Goal: Find specific page/section: Find specific page/section

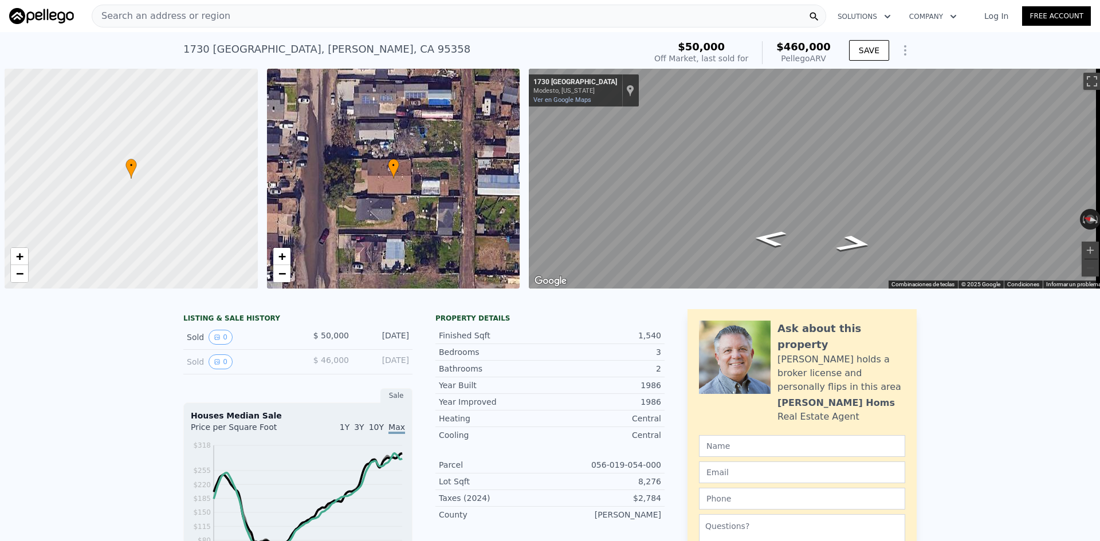
scroll to position [0, 5]
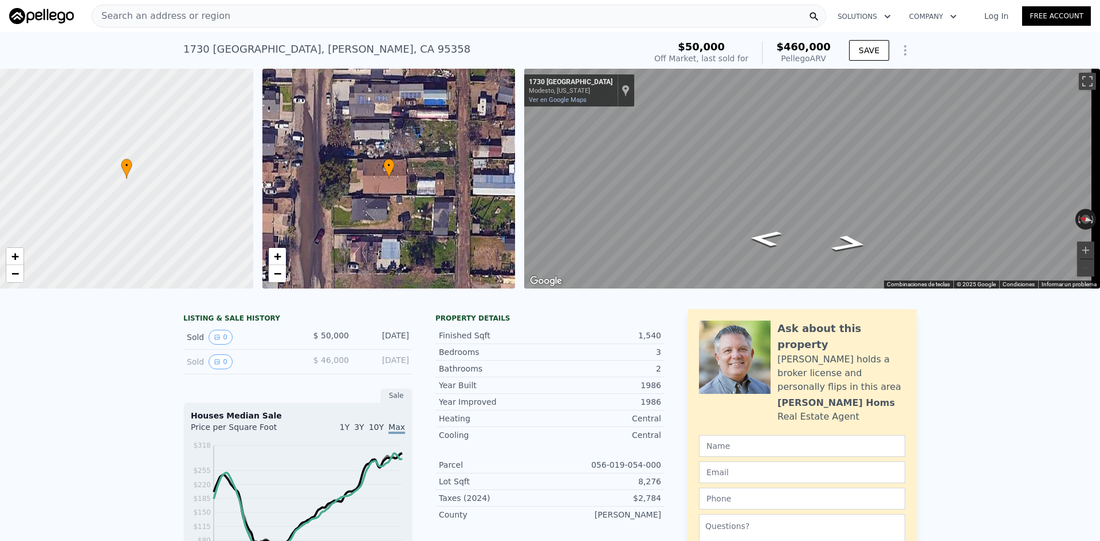
click at [27, 14] on img at bounding box center [41, 16] width 65 height 16
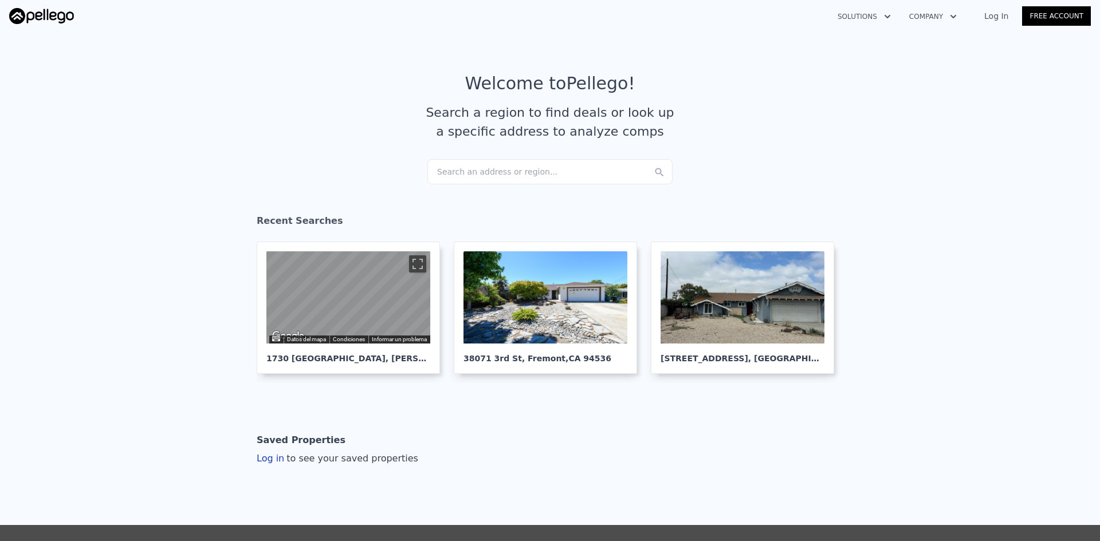
click at [478, 172] on div "Search an address or region..." at bounding box center [549, 171] width 245 height 25
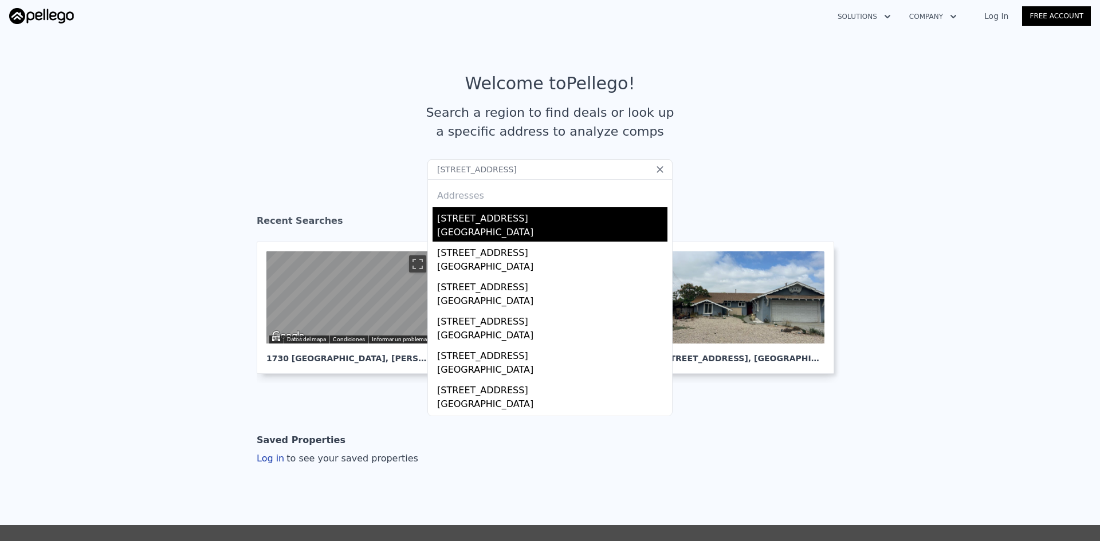
type input "[STREET_ADDRESS]"
click at [464, 227] on div "[GEOGRAPHIC_DATA]" at bounding box center [552, 234] width 230 height 16
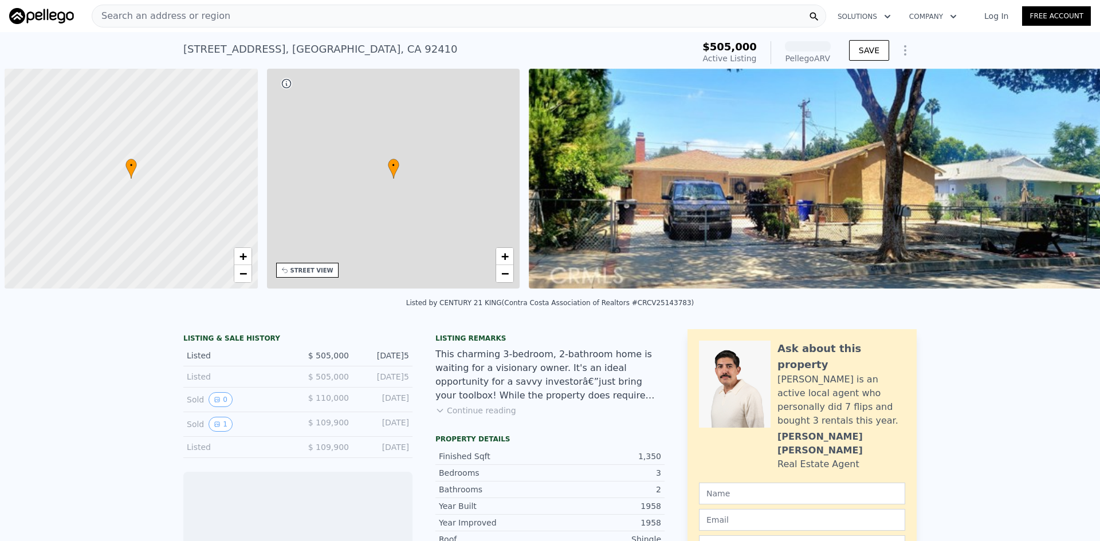
scroll to position [0, 5]
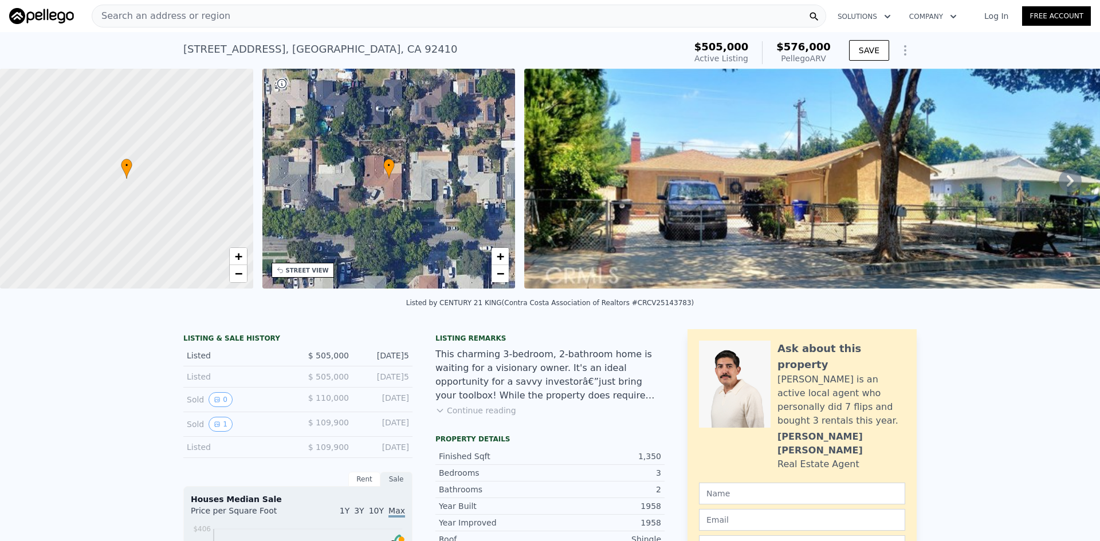
click at [36, 15] on img at bounding box center [41, 16] width 65 height 16
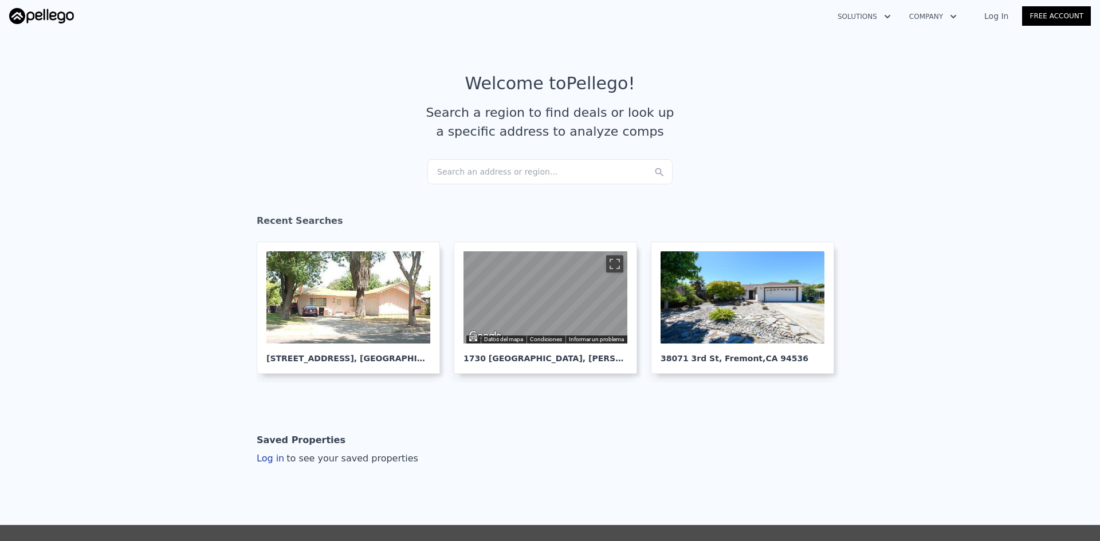
click at [450, 176] on div "Search an address or region..." at bounding box center [549, 171] width 245 height 25
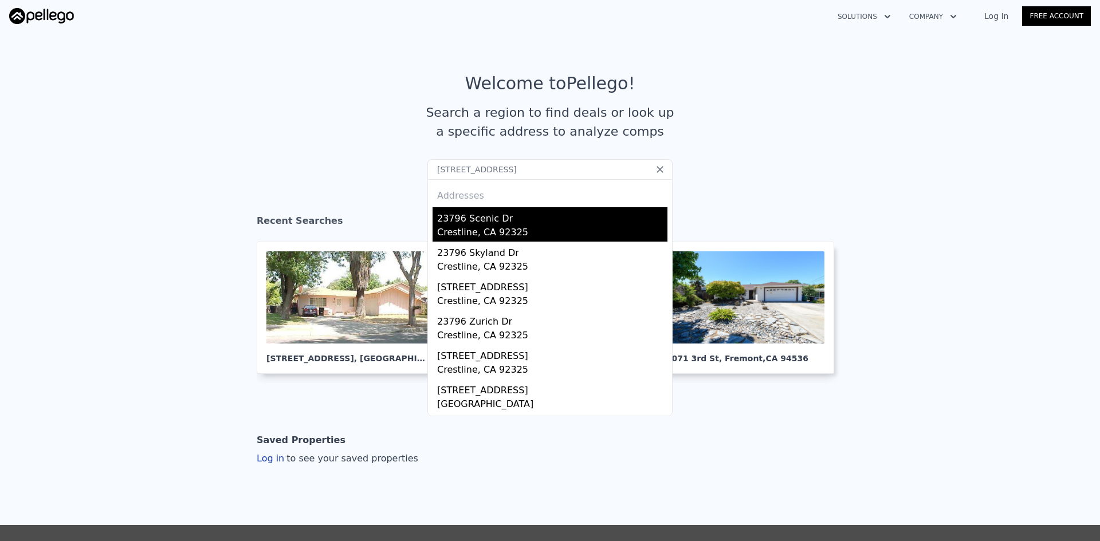
type input "[STREET_ADDRESS]"
click at [454, 215] on div "23796 Scenic Dr" at bounding box center [552, 216] width 230 height 18
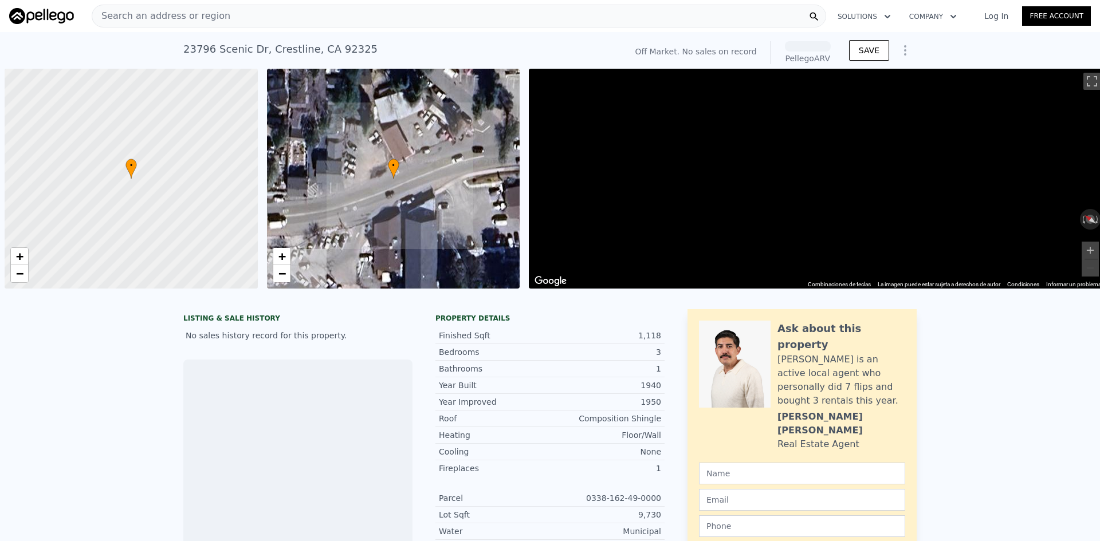
scroll to position [0, 5]
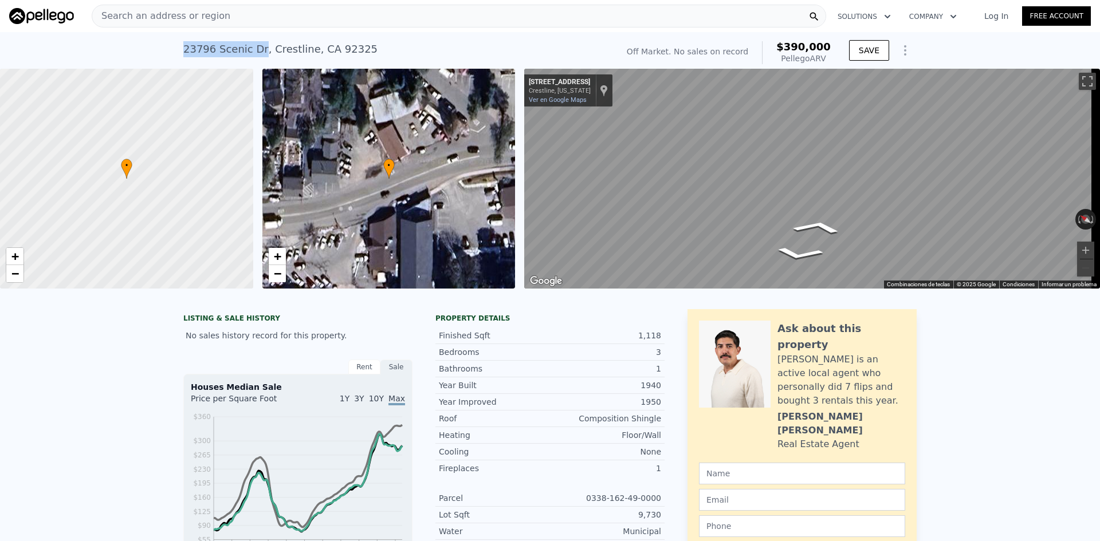
drag, startPoint x: 180, startPoint y: 49, endPoint x: 253, endPoint y: 50, distance: 73.3
click at [253, 50] on div "[STREET_ADDRESS]" at bounding box center [280, 49] width 194 height 16
copy div "23796 Scenic Dr"
click at [33, 14] on img at bounding box center [41, 16] width 65 height 16
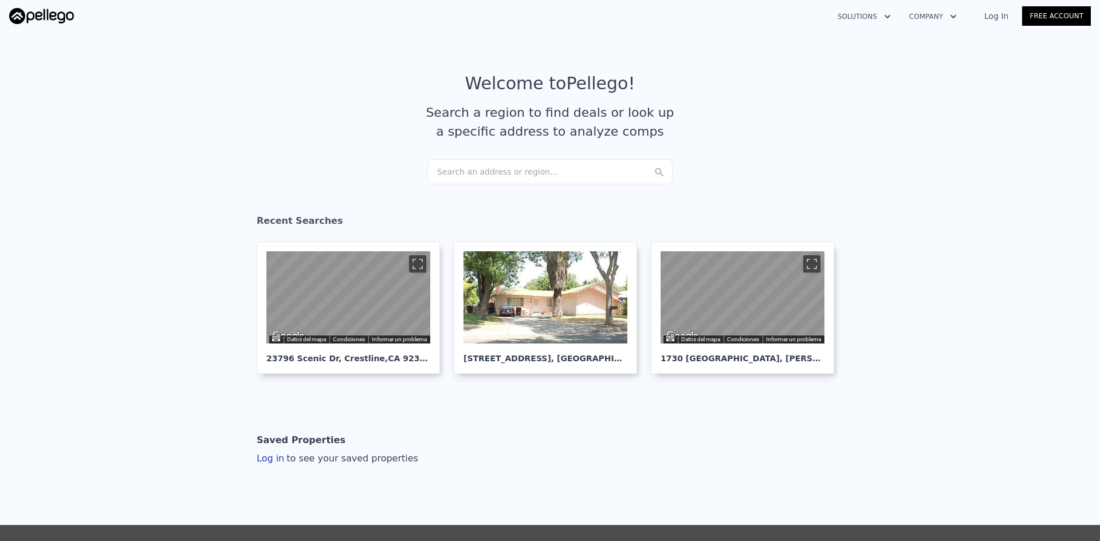
click at [508, 174] on div "Search an address or region..." at bounding box center [549, 171] width 245 height 25
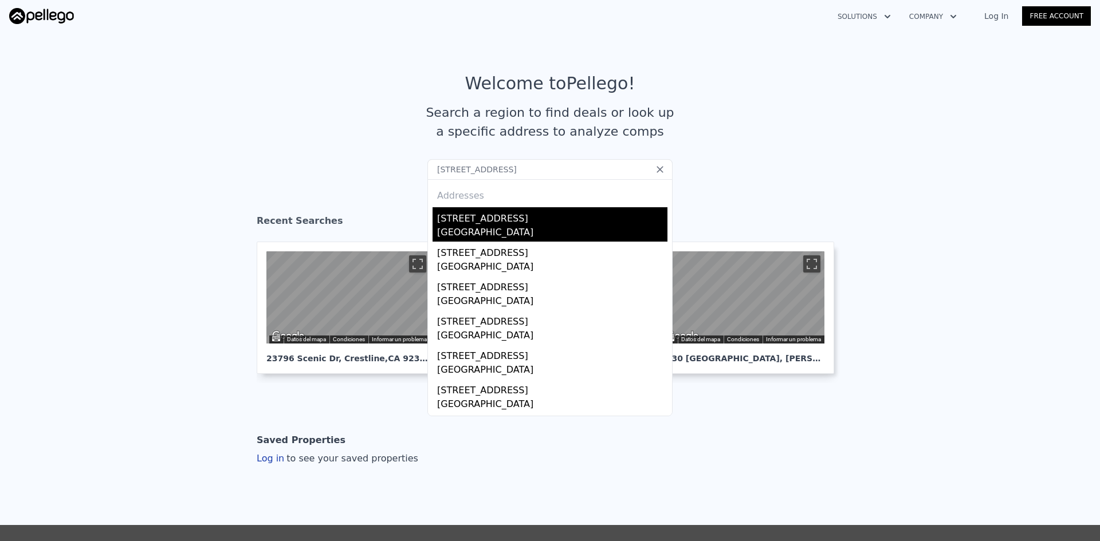
type input "[STREET_ADDRESS]"
click at [465, 223] on div "[STREET_ADDRESS]" at bounding box center [552, 216] width 230 height 18
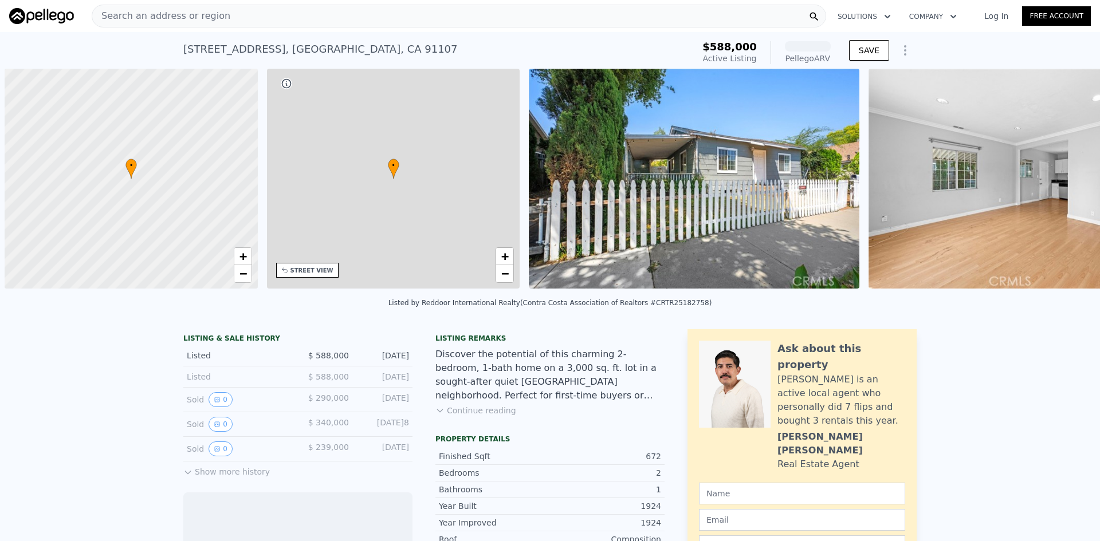
scroll to position [0, 5]
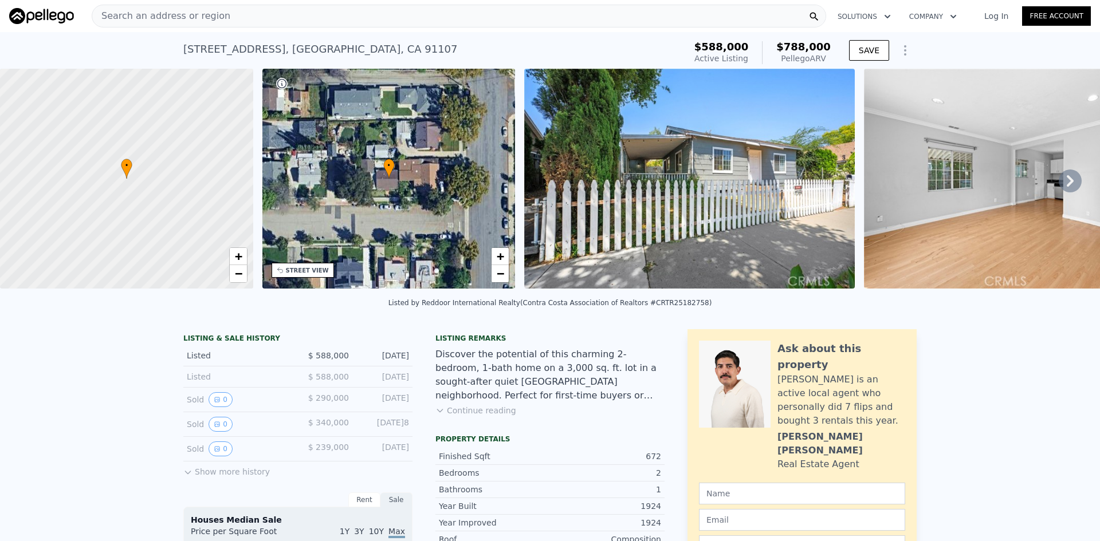
click at [951, 168] on img at bounding box center [1029, 179] width 330 height 220
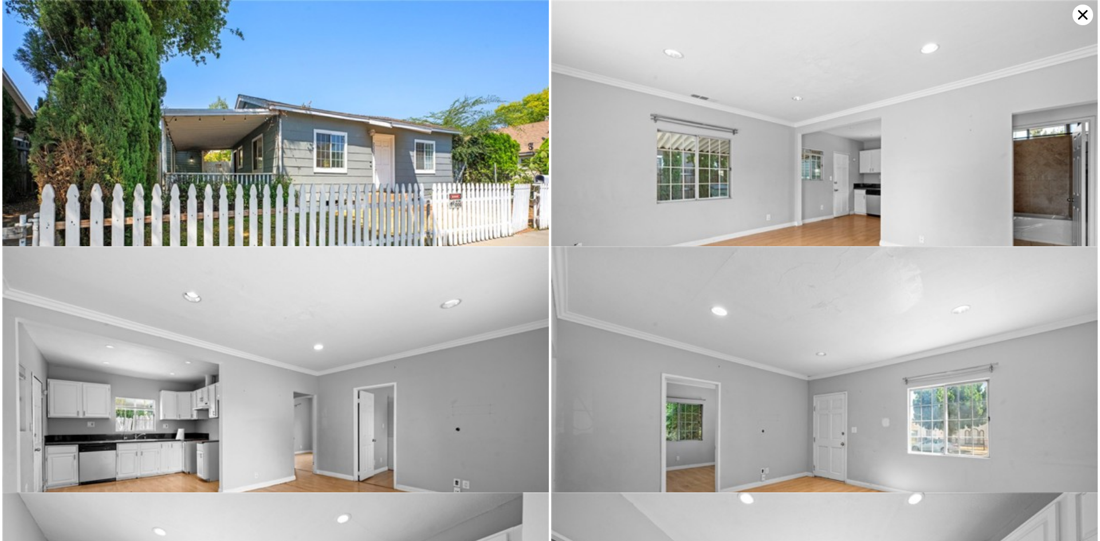
click at [1083, 17] on icon at bounding box center [1082, 15] width 21 height 21
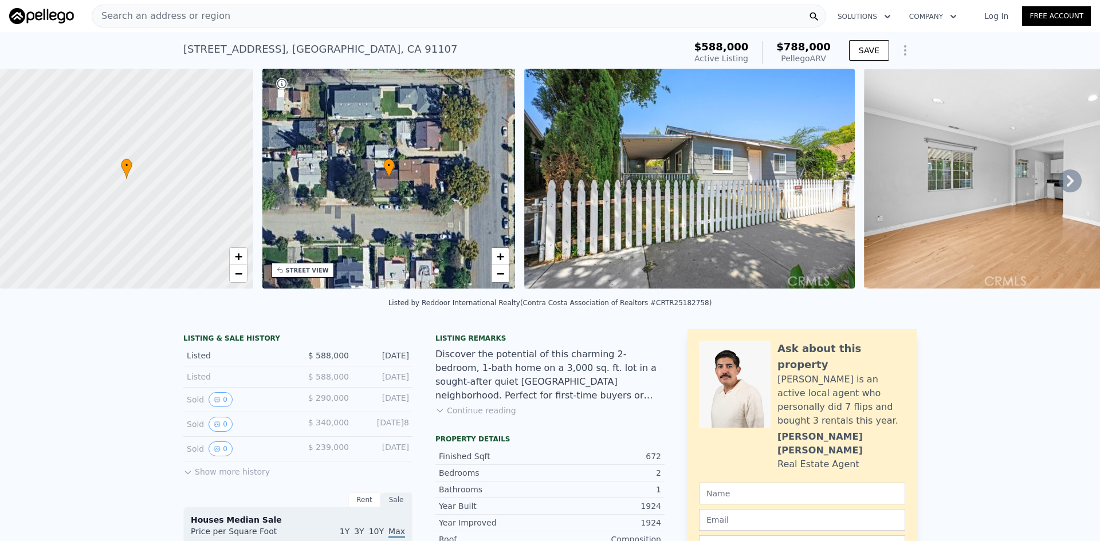
click at [40, 11] on img at bounding box center [41, 16] width 65 height 16
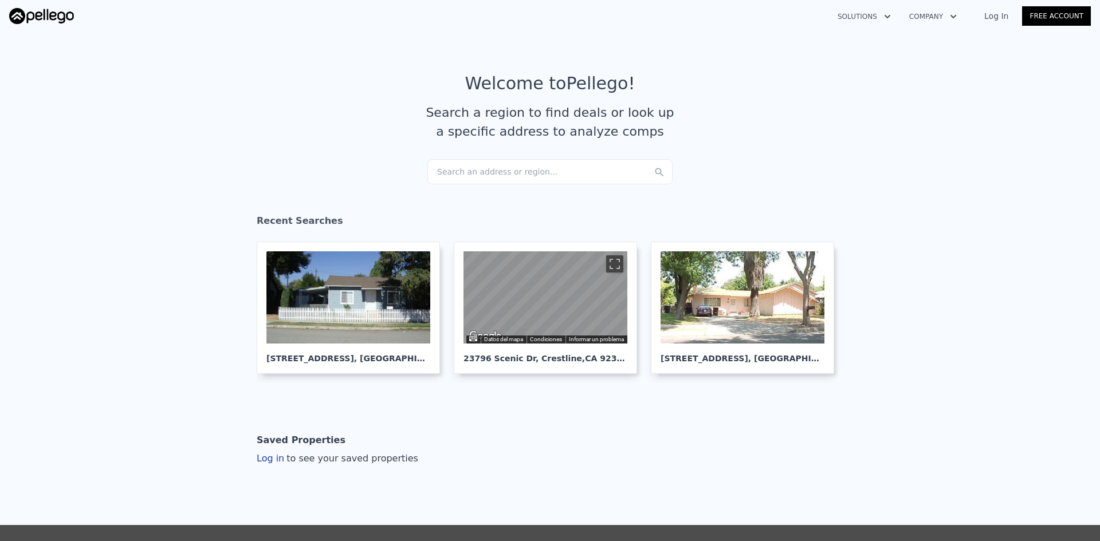
click at [459, 172] on div "Search an address or region..." at bounding box center [549, 171] width 245 height 25
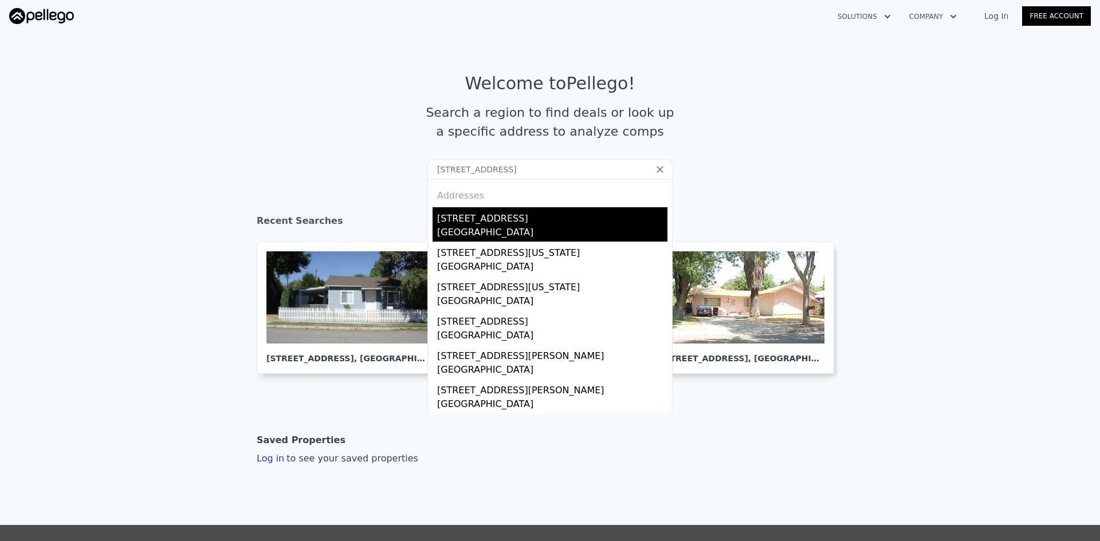
type input "[STREET_ADDRESS]"
click at [462, 225] on div "[STREET_ADDRESS]" at bounding box center [552, 216] width 230 height 18
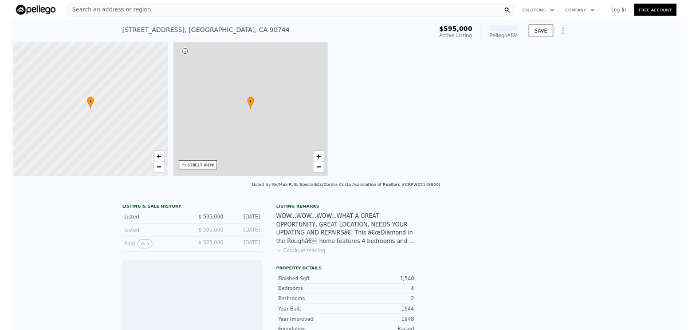
scroll to position [0, 5]
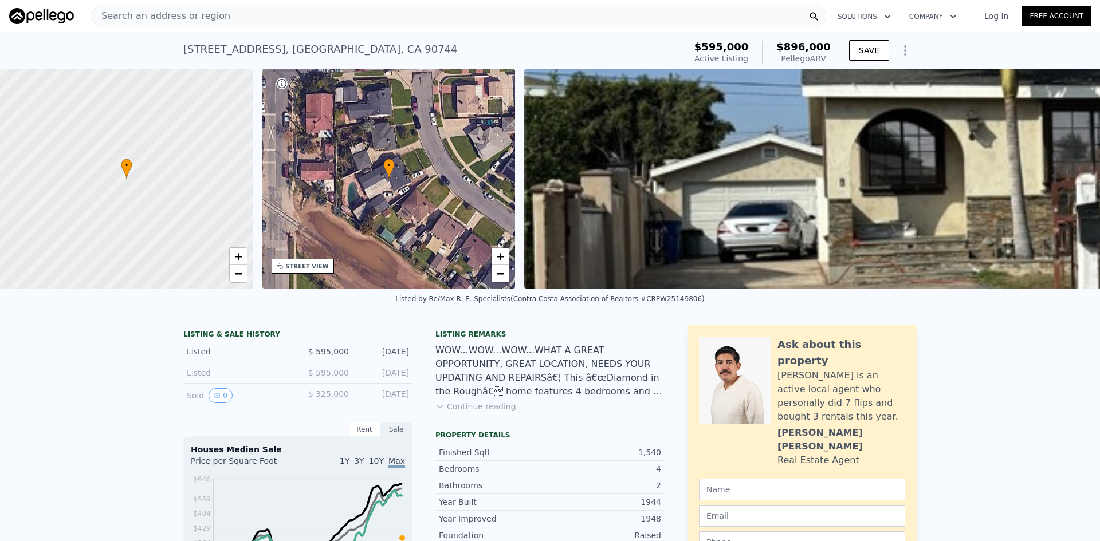
click at [751, 188] on img at bounding box center [1069, 179] width 1091 height 220
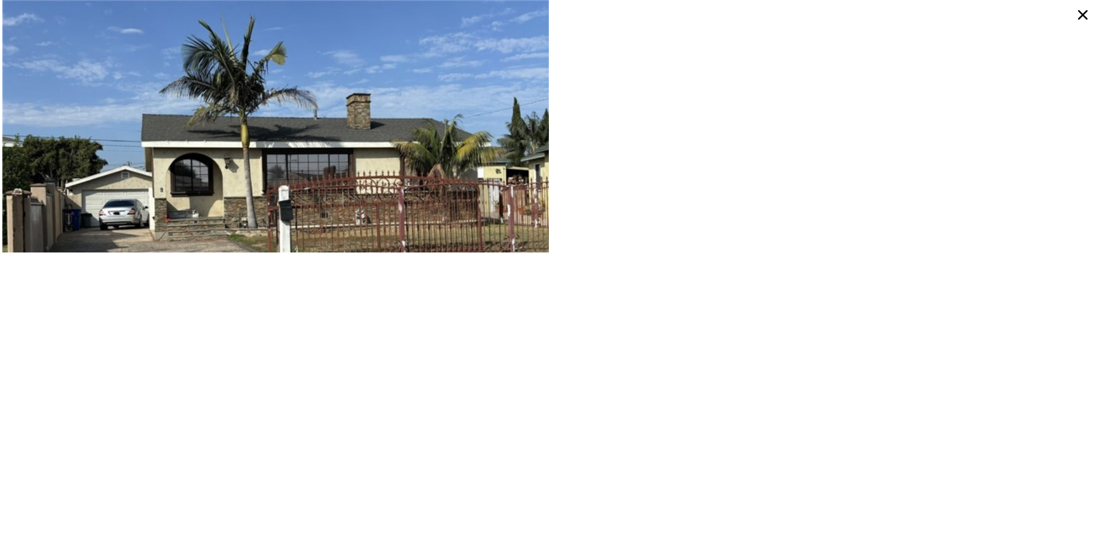
click at [804, 460] on div at bounding box center [550, 270] width 1100 height 541
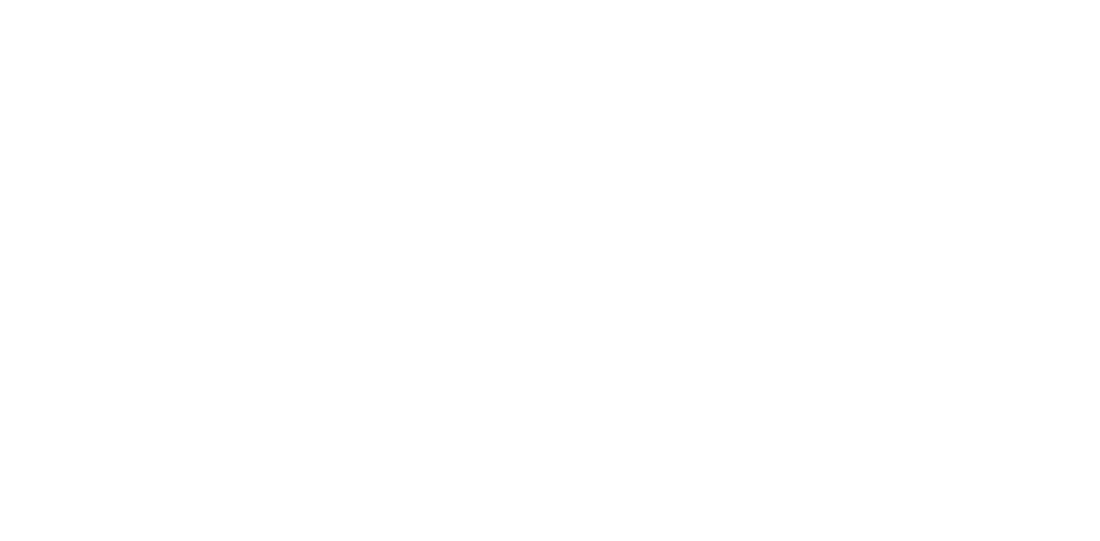
click at [758, 127] on div at bounding box center [550, 270] width 1100 height 541
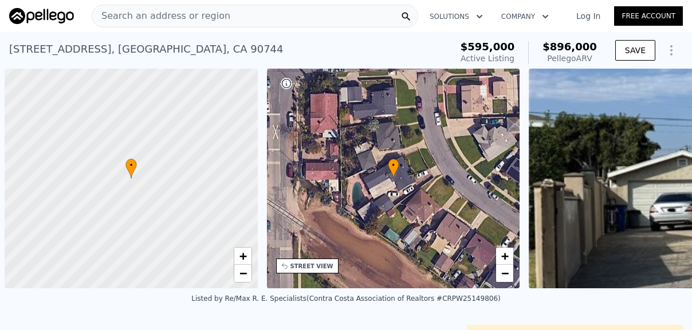
scroll to position [0, 5]
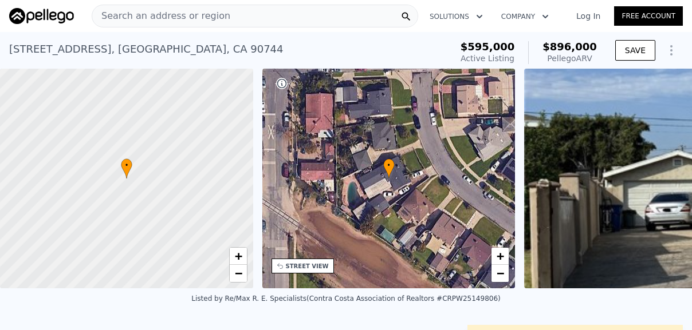
click at [46, 14] on img at bounding box center [41, 16] width 65 height 16
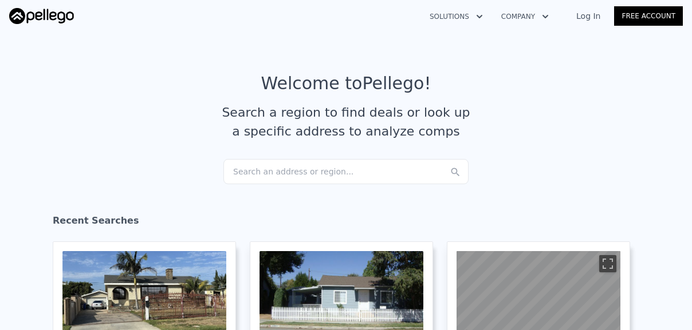
click at [305, 166] on div "Search an address or region..." at bounding box center [345, 171] width 245 height 25
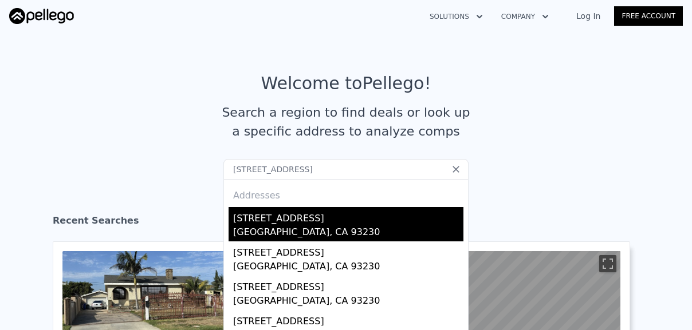
type input "411 South St, Hanford, CA 93230"
click at [266, 225] on div "411 South St" at bounding box center [348, 216] width 230 height 18
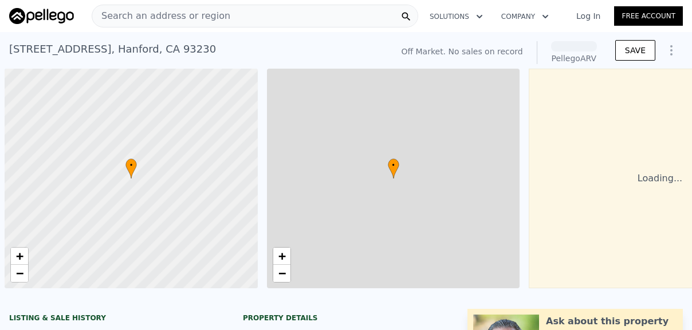
scroll to position [0, 5]
